Goal: Transaction & Acquisition: Purchase product/service

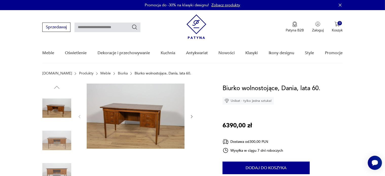
click at [193, 116] on icon "button" at bounding box center [192, 117] width 4 height 4
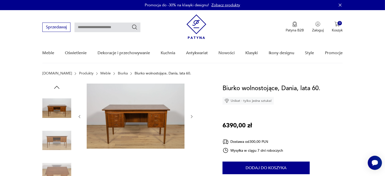
click at [193, 116] on icon "button" at bounding box center [192, 117] width 4 height 4
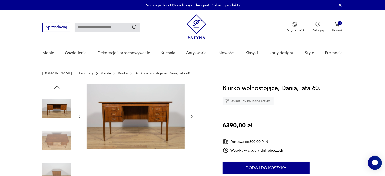
click at [193, 116] on icon "button" at bounding box center [192, 117] width 4 height 4
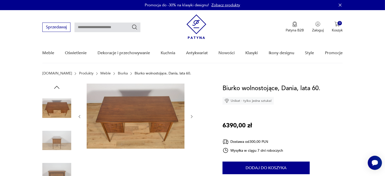
click at [193, 116] on icon "button" at bounding box center [192, 117] width 4 height 4
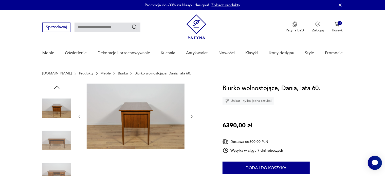
click at [193, 116] on icon "button" at bounding box center [192, 117] width 4 height 4
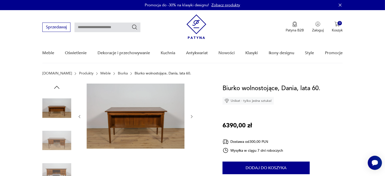
click at [193, 116] on icon "button" at bounding box center [192, 117] width 4 height 4
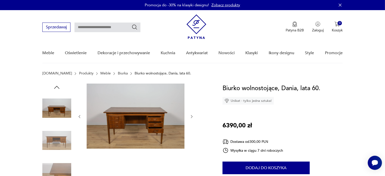
click at [193, 116] on icon "button" at bounding box center [192, 117] width 4 height 4
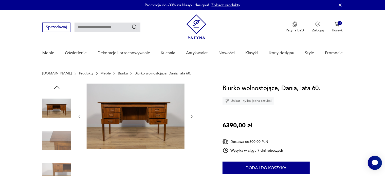
click at [193, 116] on icon "button" at bounding box center [192, 117] width 4 height 4
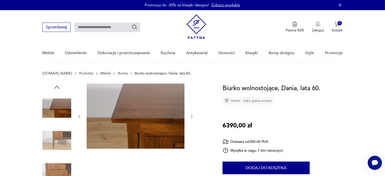
click at [193, 116] on icon "button" at bounding box center [192, 117] width 4 height 4
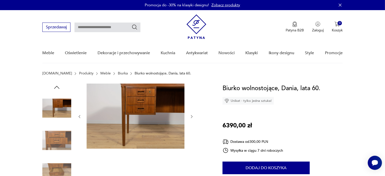
click at [193, 116] on icon "button" at bounding box center [192, 117] width 4 height 4
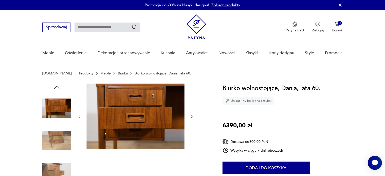
click at [193, 116] on icon "button" at bounding box center [192, 117] width 4 height 4
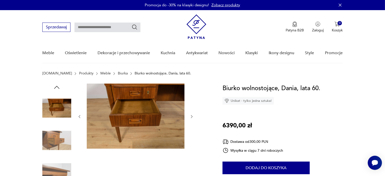
click at [193, 116] on icon "button" at bounding box center [192, 117] width 4 height 4
